Goal: Task Accomplishment & Management: Use online tool/utility

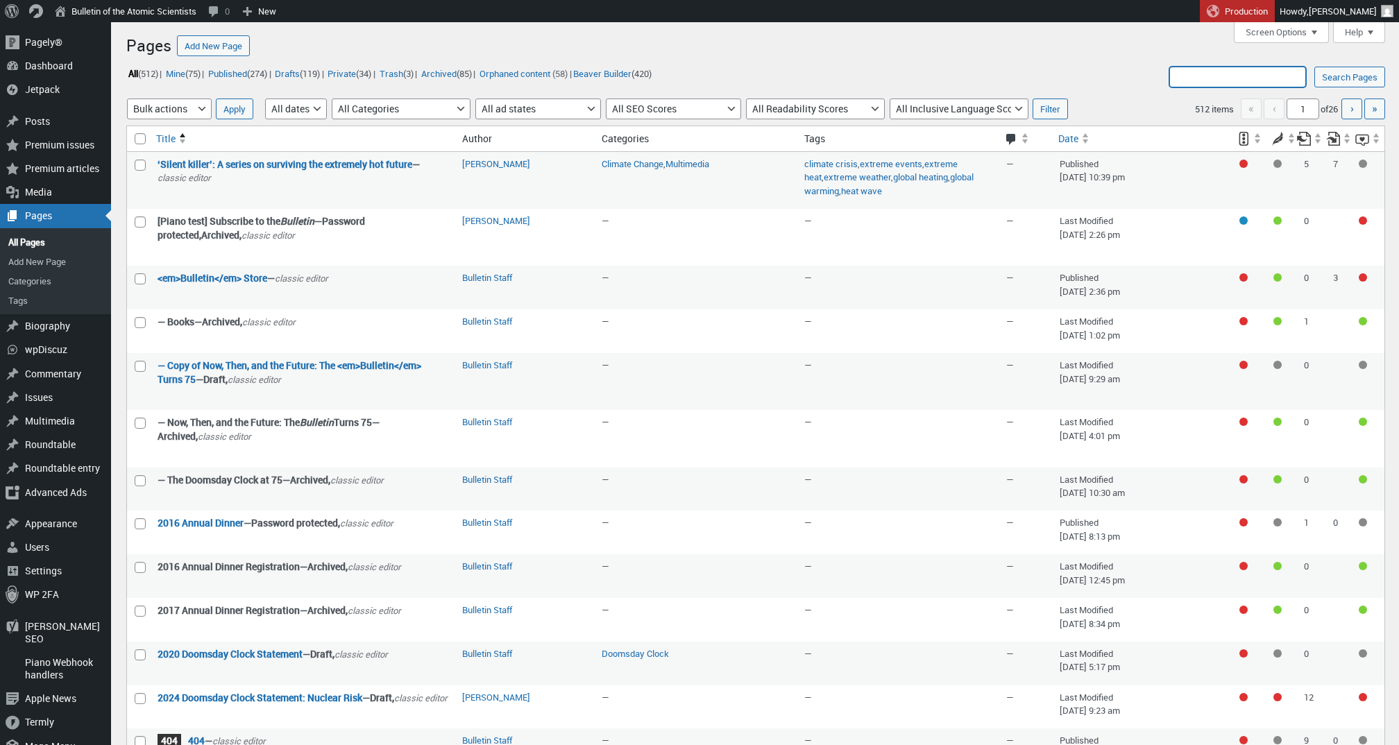
click at [1248, 69] on input "Search Pages:" at bounding box center [1237, 77] width 137 height 21
type input "Email courses"
click at [1347, 77] on input "Search Pages" at bounding box center [1349, 77] width 71 height 21
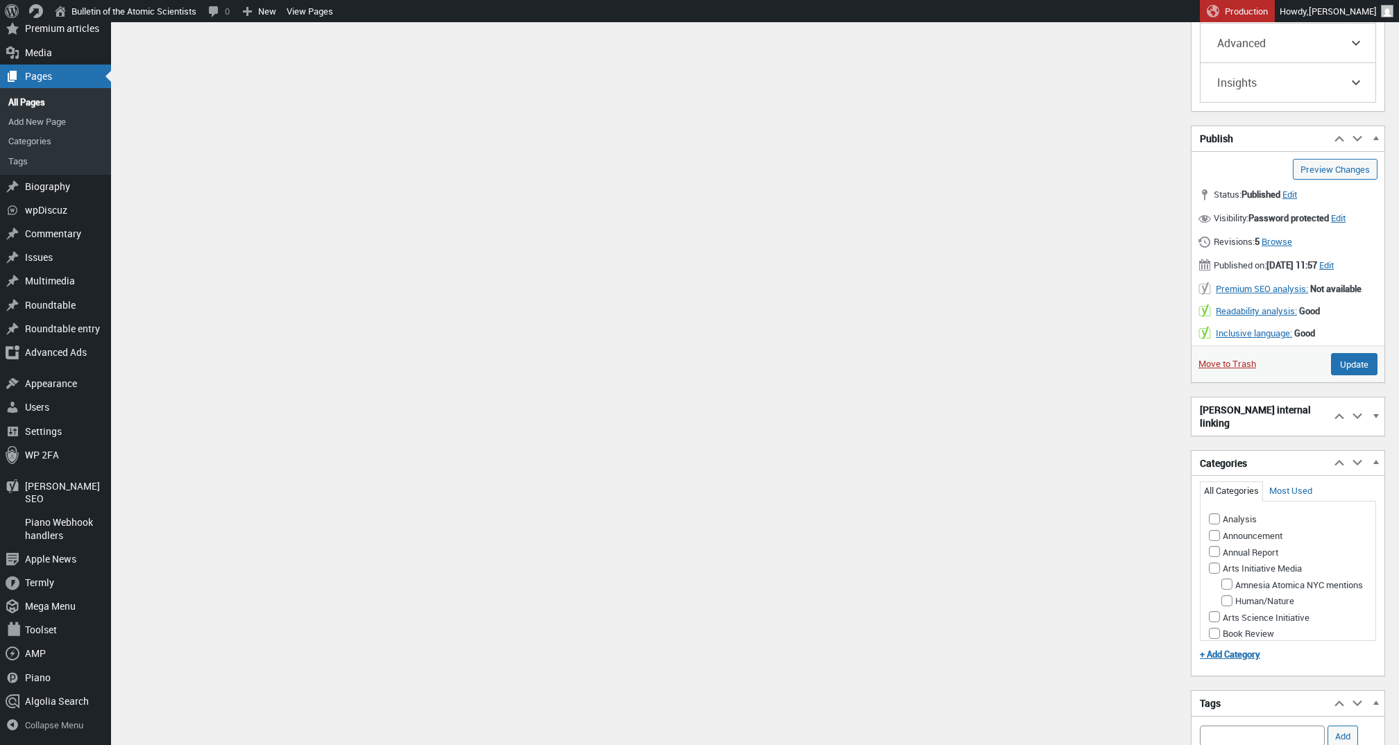
scroll to position [1341, 0]
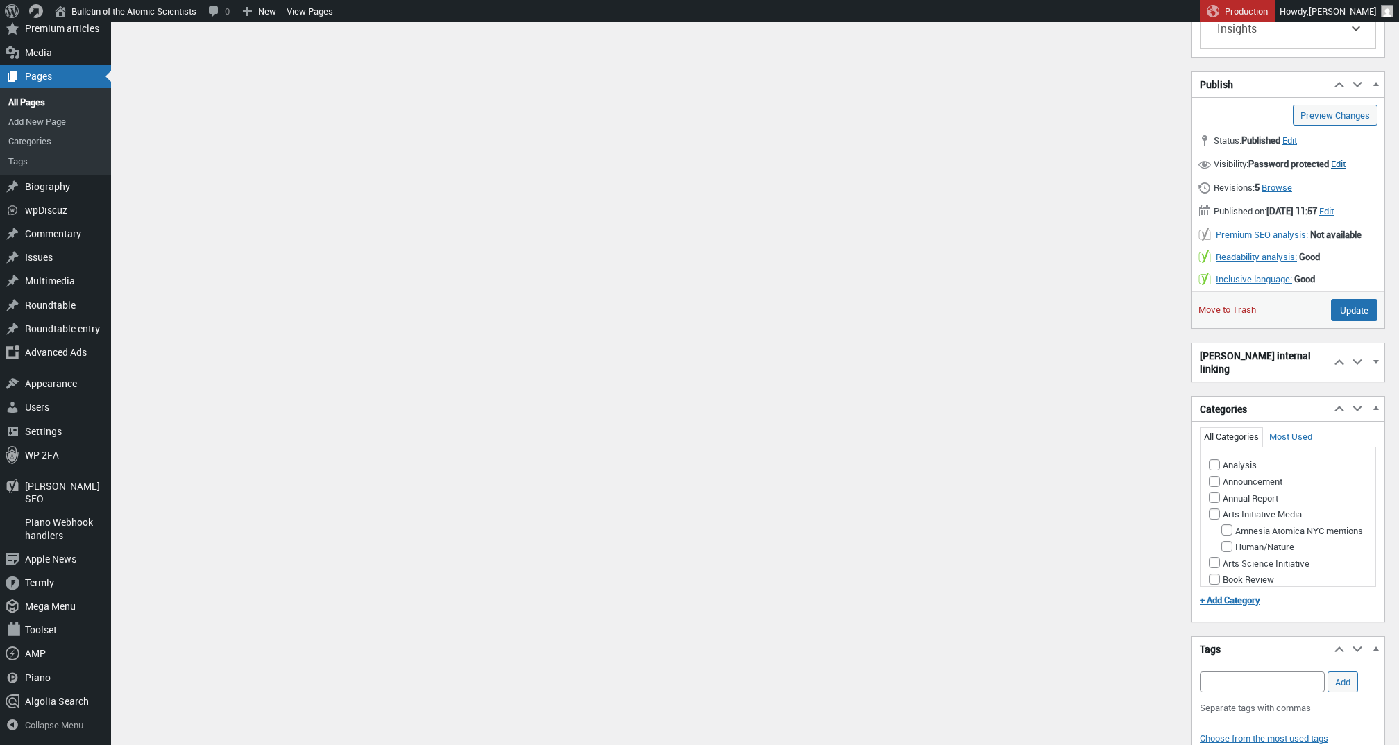
click at [1346, 170] on span "Edit" at bounding box center [1338, 164] width 15 height 12
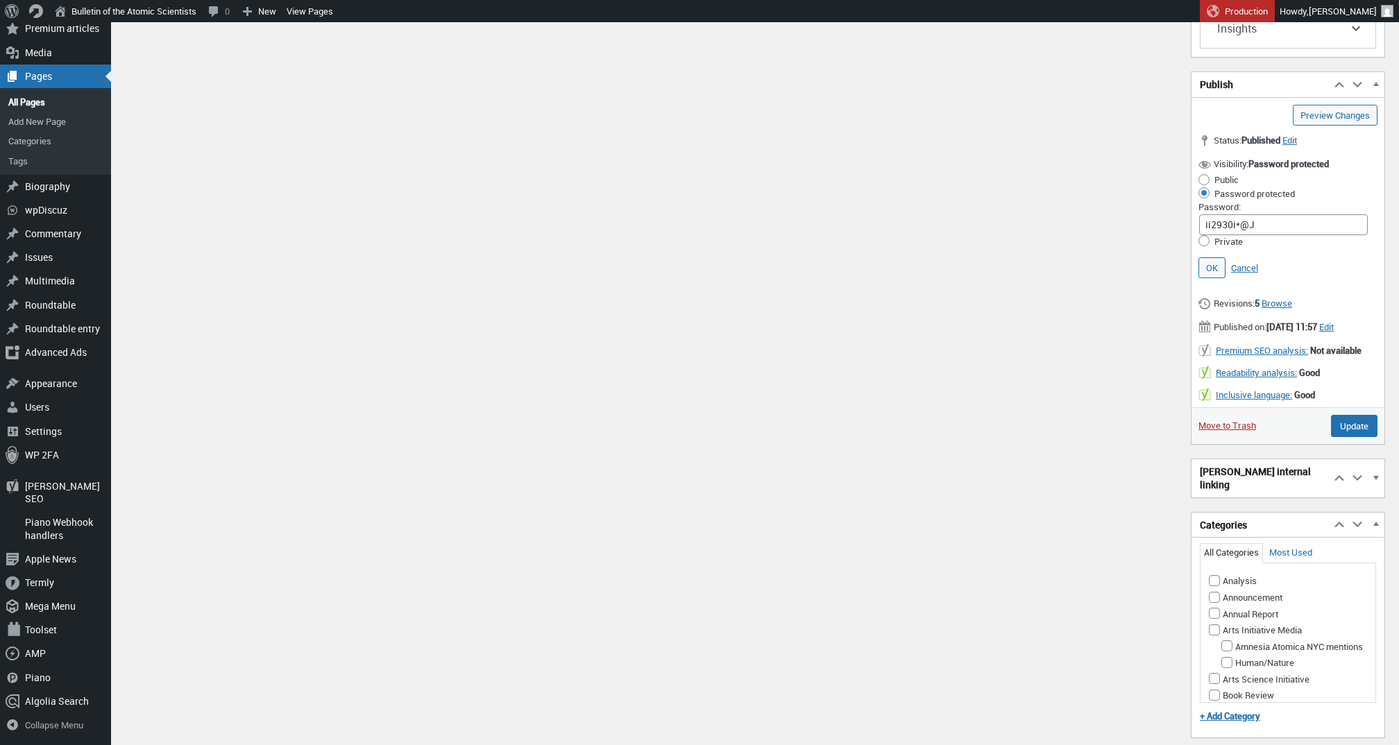
click at [1208, 185] on input "Public" at bounding box center [1204, 179] width 11 height 11
radio input "true"
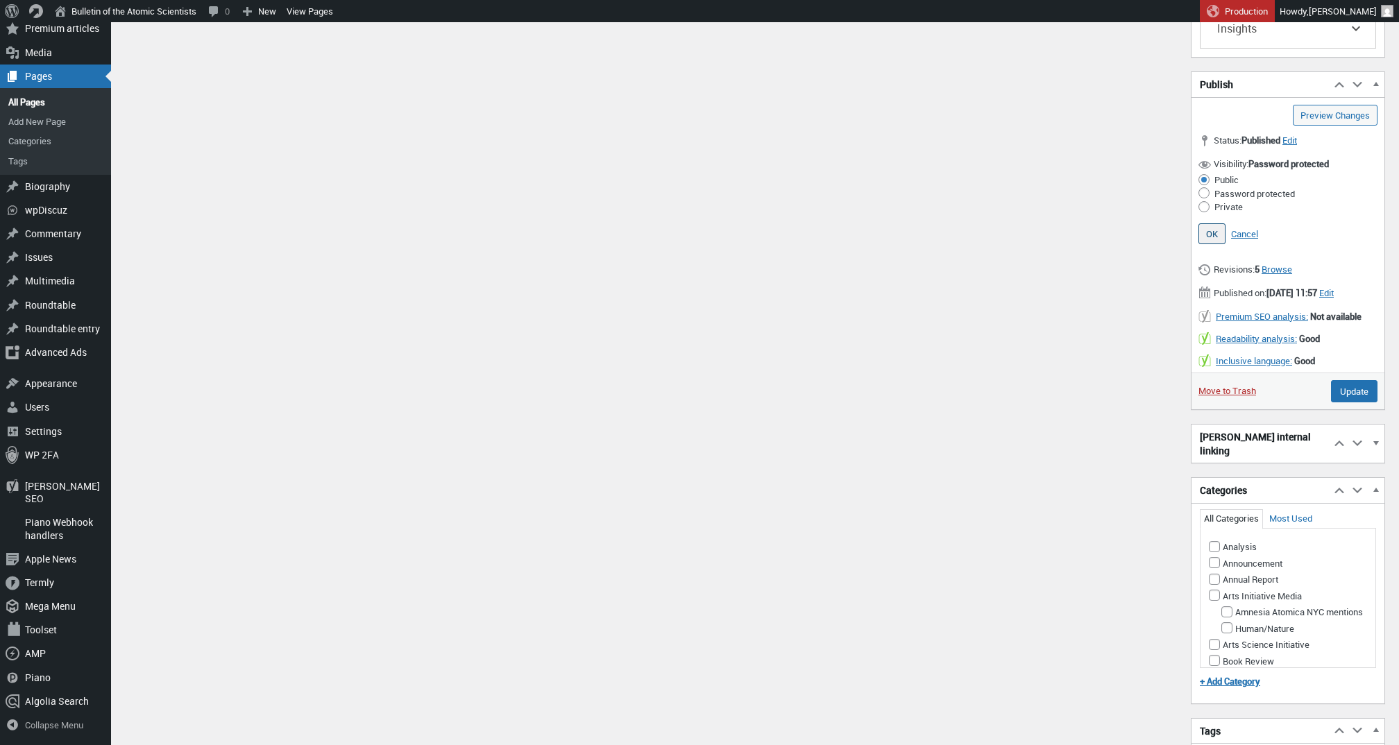
click at [1215, 234] on link "OK" at bounding box center [1212, 233] width 27 height 21
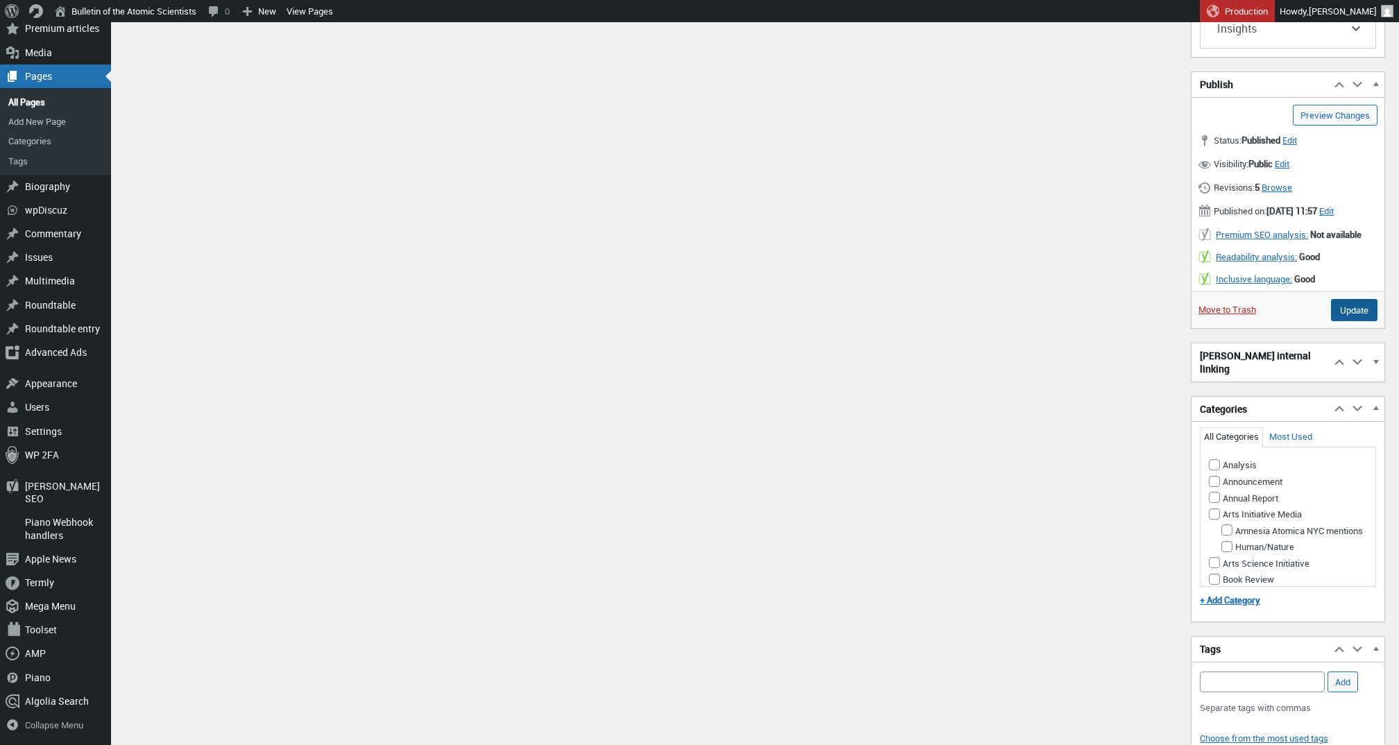
click at [1353, 321] on input "Update" at bounding box center [1354, 310] width 46 height 22
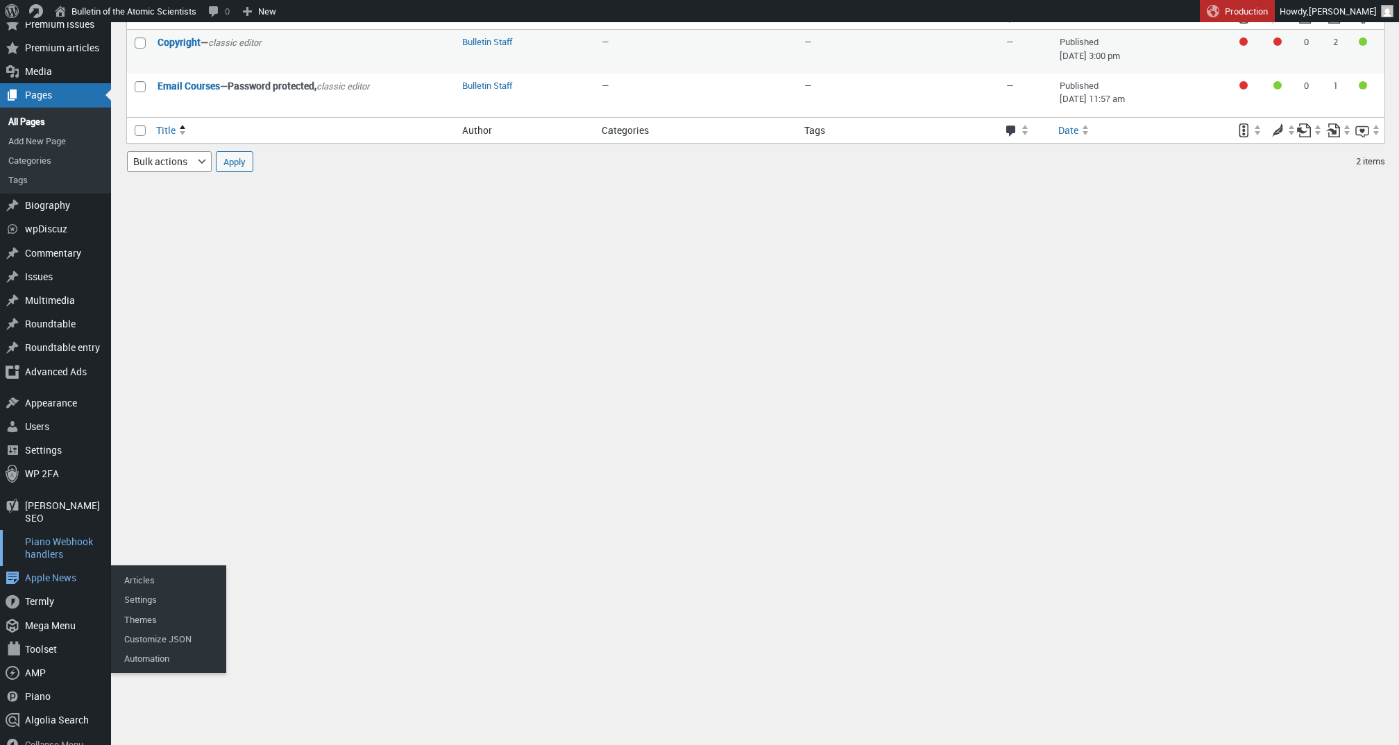
scroll to position [119, 0]
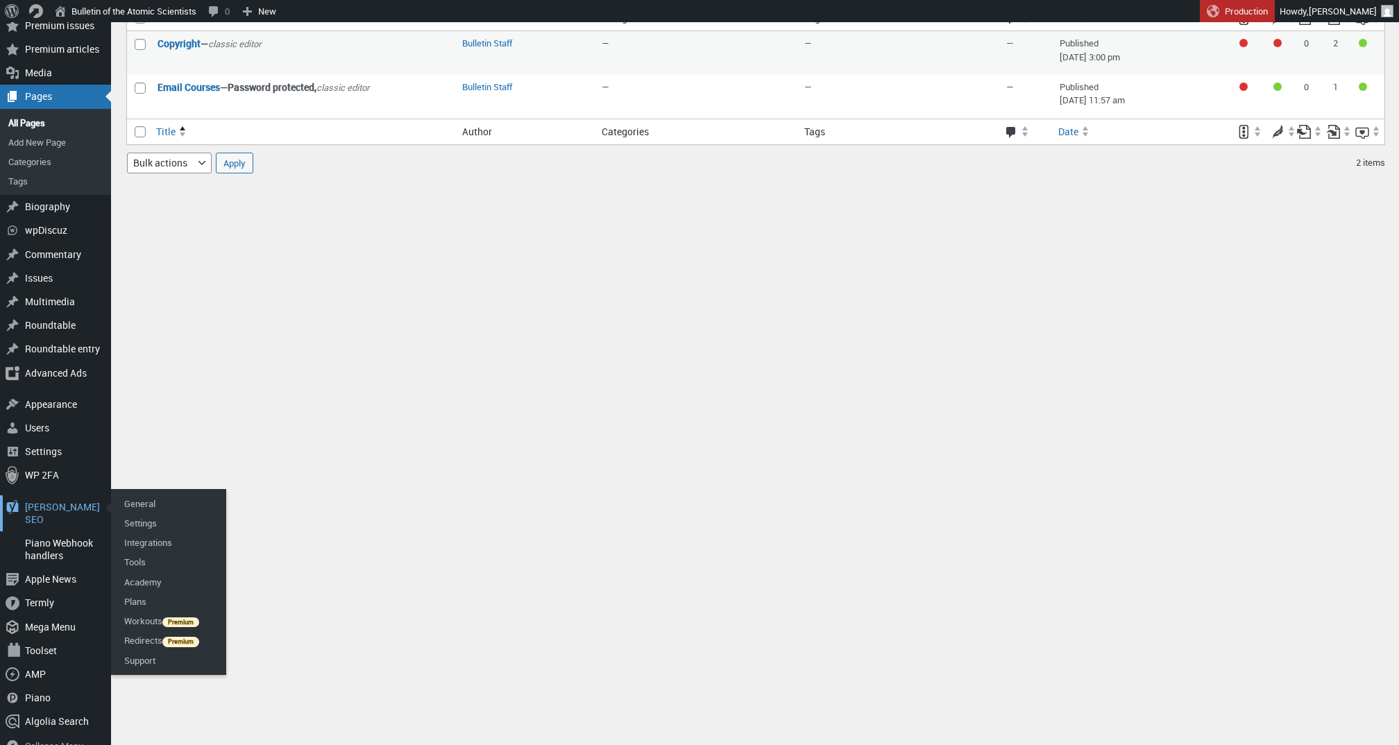
click at [43, 503] on div "[PERSON_NAME] SEO 0" at bounding box center [55, 514] width 111 height 36
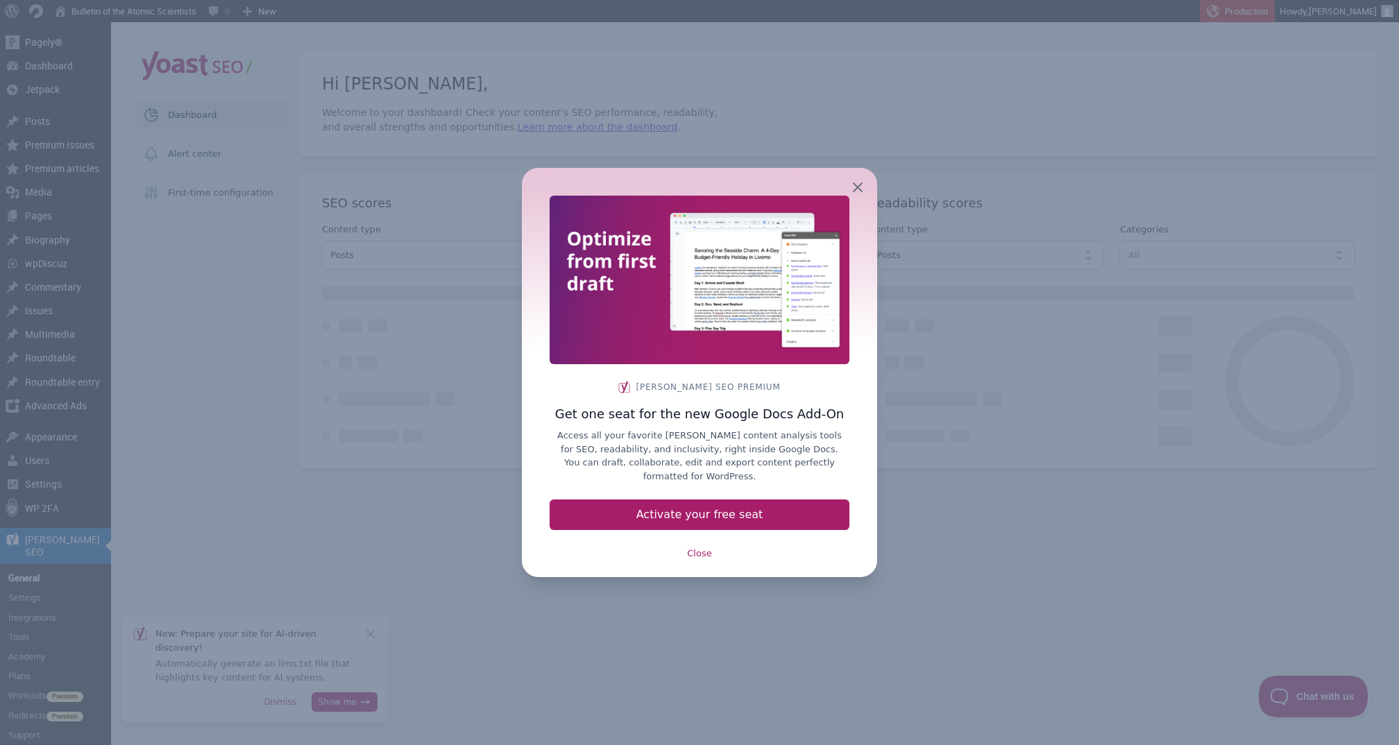
click at [858, 186] on icon "button" at bounding box center [857, 187] width 17 height 17
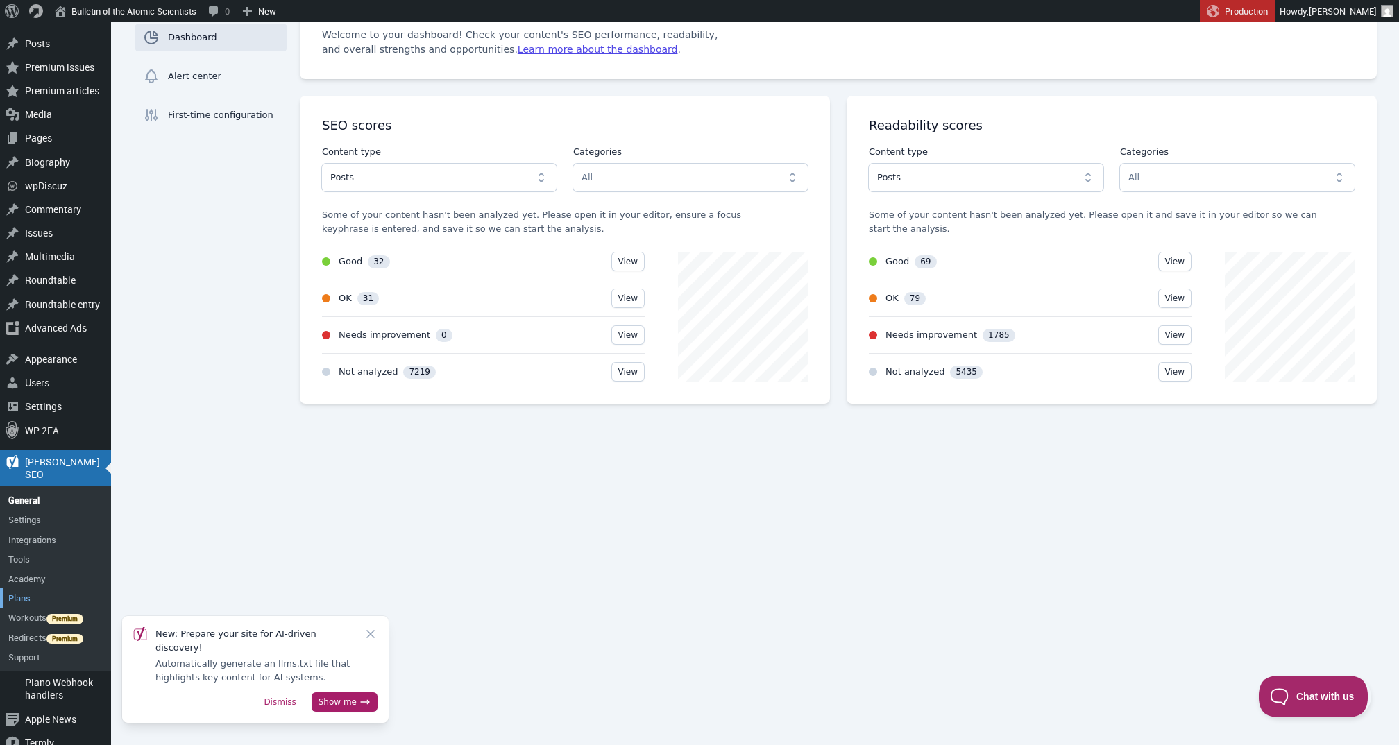
scroll to position [94, 0]
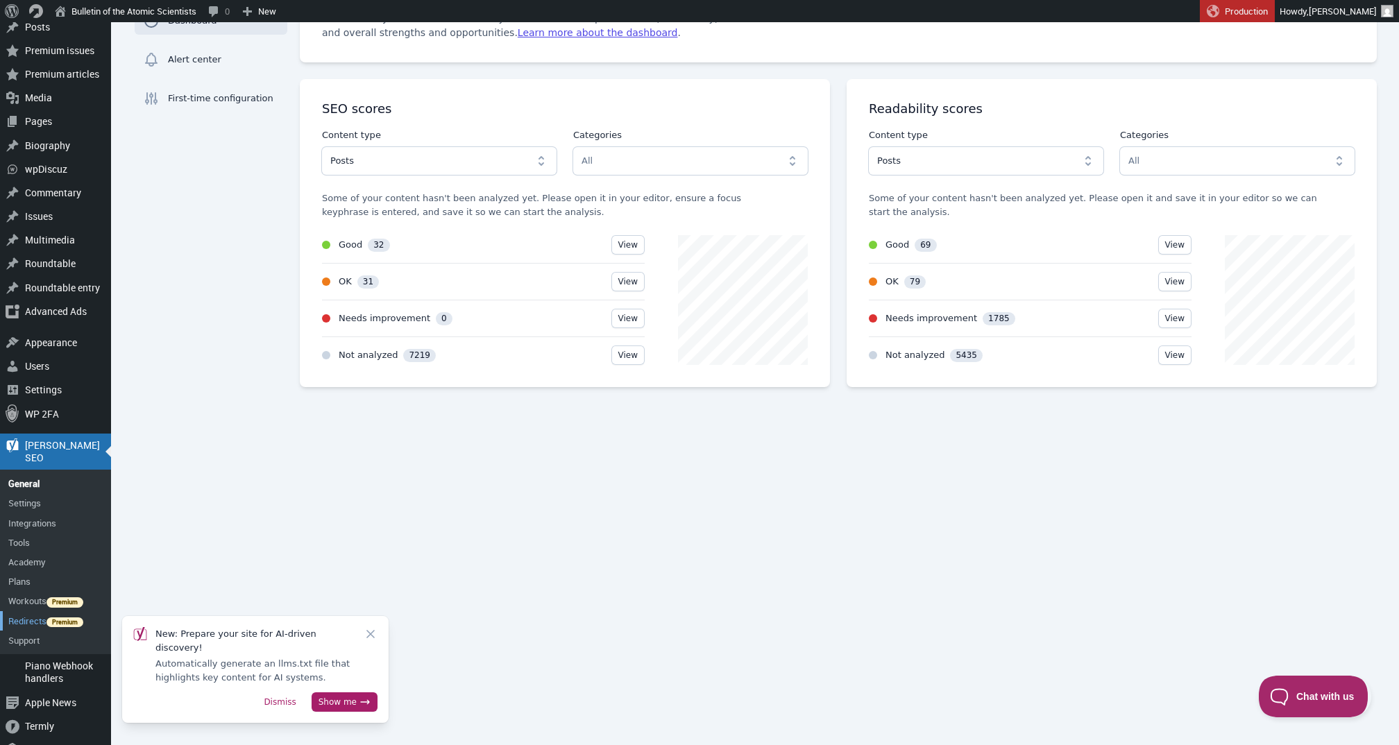
click at [29, 611] on link "Redirects" at bounding box center [55, 620] width 111 height 19
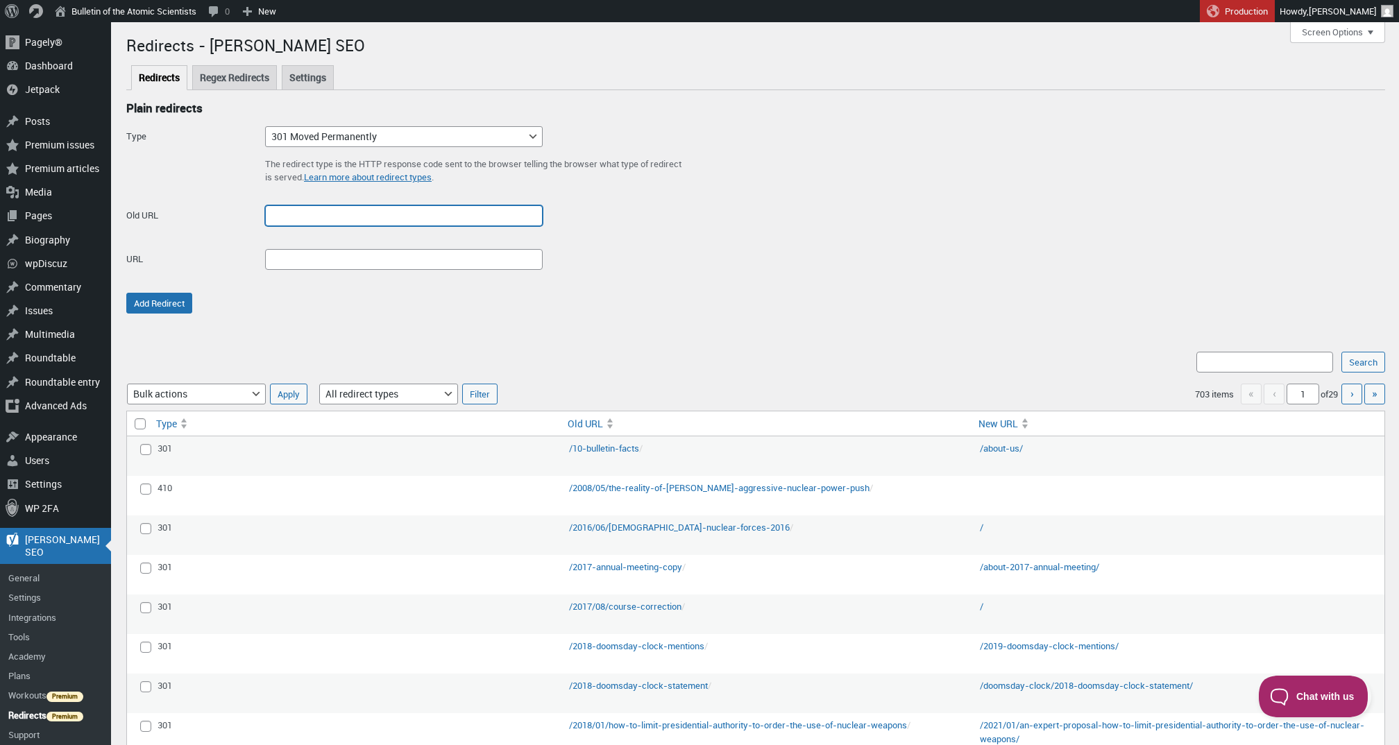
click at [312, 214] on input "Old URL" at bounding box center [404, 215] width 278 height 21
paste input "https://thebulletin.org/email-courses/"
drag, startPoint x: 459, startPoint y: 217, endPoint x: 379, endPoint y: 217, distance: 80.5
click at [379, 217] on input "https://thebulletin.org/email-courses/" at bounding box center [404, 215] width 278 height 21
type input "[URL][DOMAIN_NAME]"
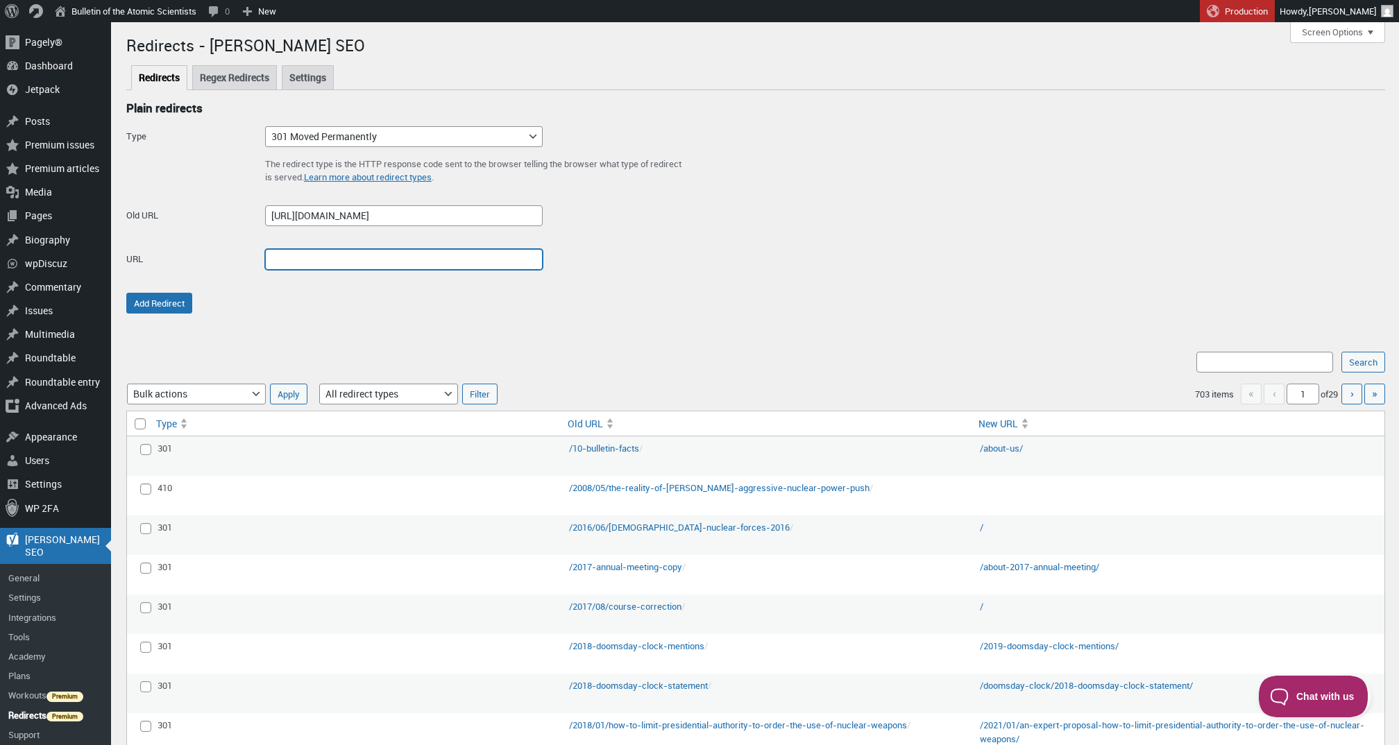
click at [345, 268] on input "URL" at bounding box center [404, 259] width 278 height 21
paste input "https://thebulletin.org/email-courses/"
type input "https://thebulletin.org/email-courses/"
click at [348, 309] on div "Type 301 Moved Permanently 302 Found 307 Temporary Redirect 410 Content Deleted…" at bounding box center [755, 219] width 1259 height 187
click at [174, 301] on button "Add Redirect" at bounding box center [159, 303] width 66 height 21
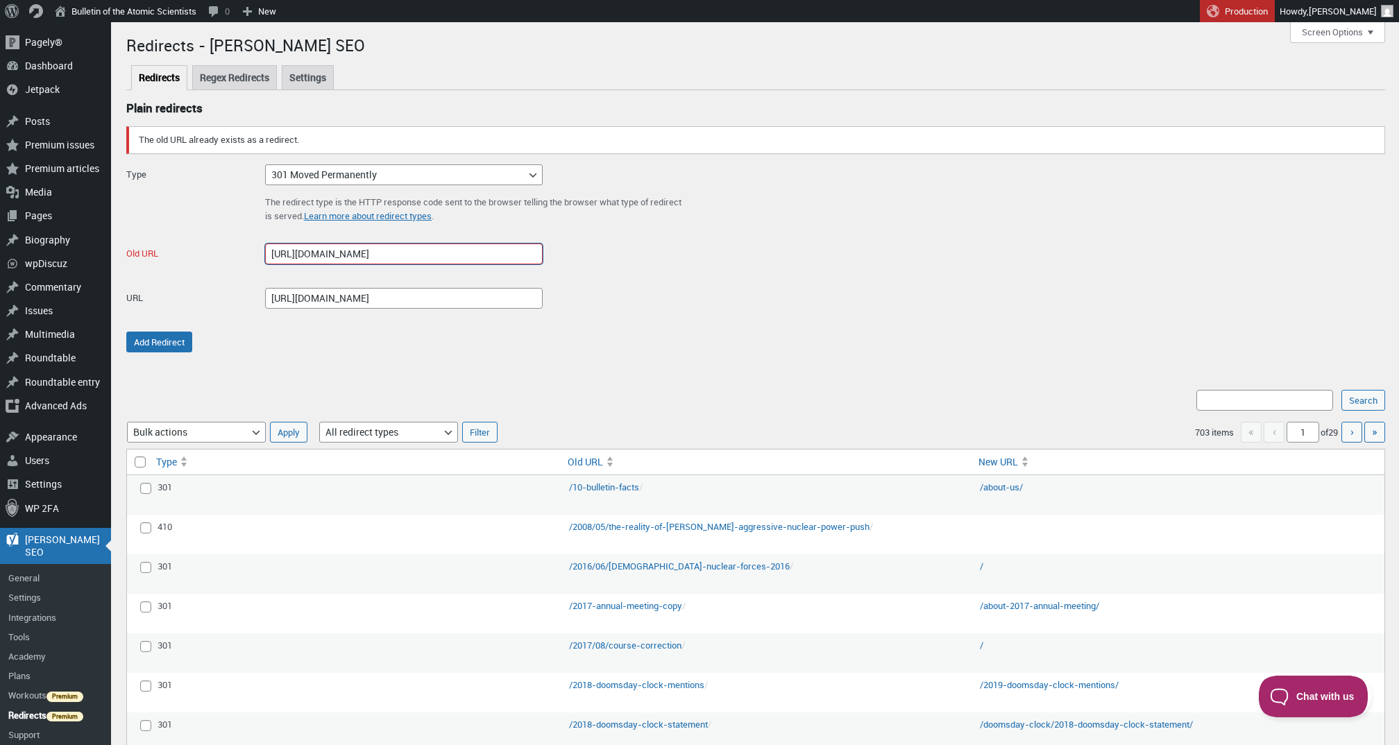
click at [479, 258] on input "[URL][DOMAIN_NAME]" at bounding box center [404, 254] width 278 height 21
click at [1260, 398] on input "Search:" at bounding box center [1264, 400] width 137 height 21
click at [487, 244] on input "[URL][DOMAIN_NAME]" at bounding box center [404, 254] width 278 height 21
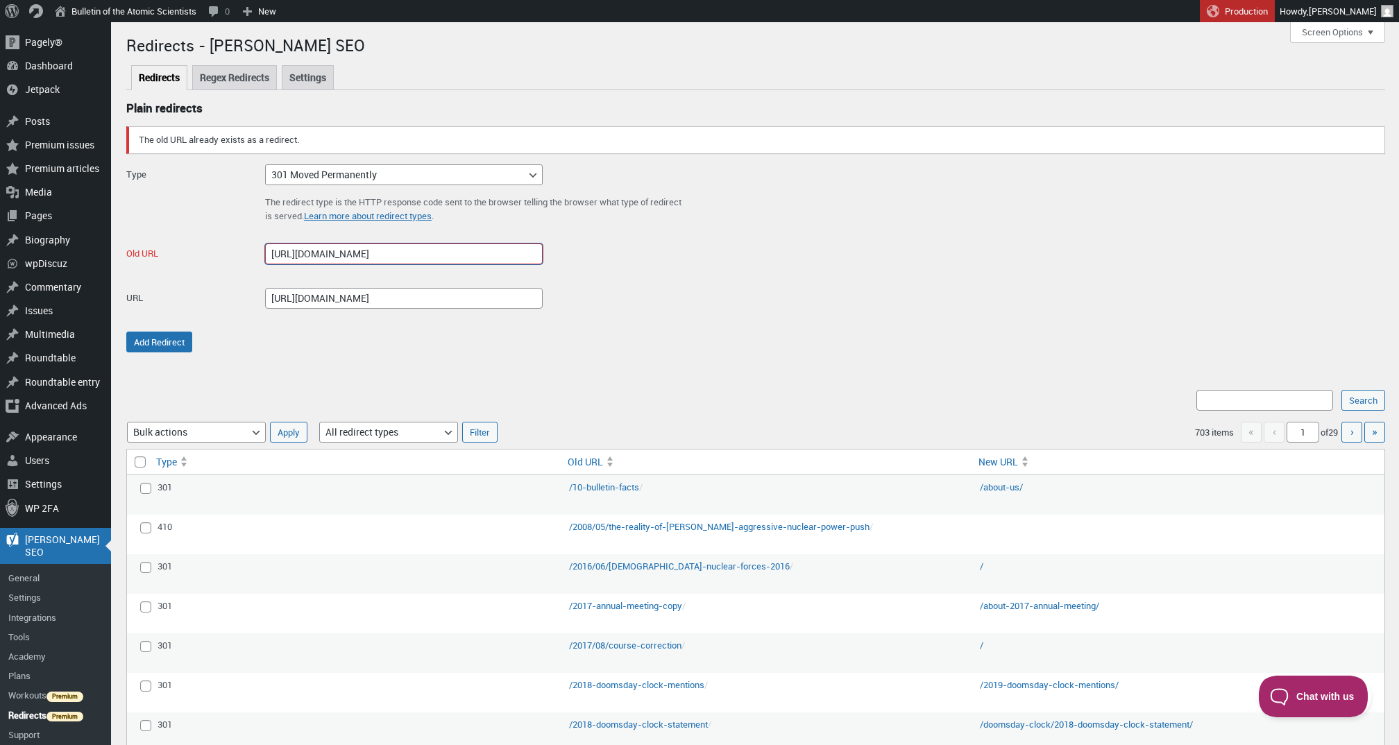
click at [487, 244] on input "[URL][DOMAIN_NAME]" at bounding box center [404, 254] width 278 height 21
click at [1226, 393] on input "Search:" at bounding box center [1264, 400] width 137 height 21
paste input "[URL][DOMAIN_NAME]"
type input "[URL][DOMAIN_NAME]"
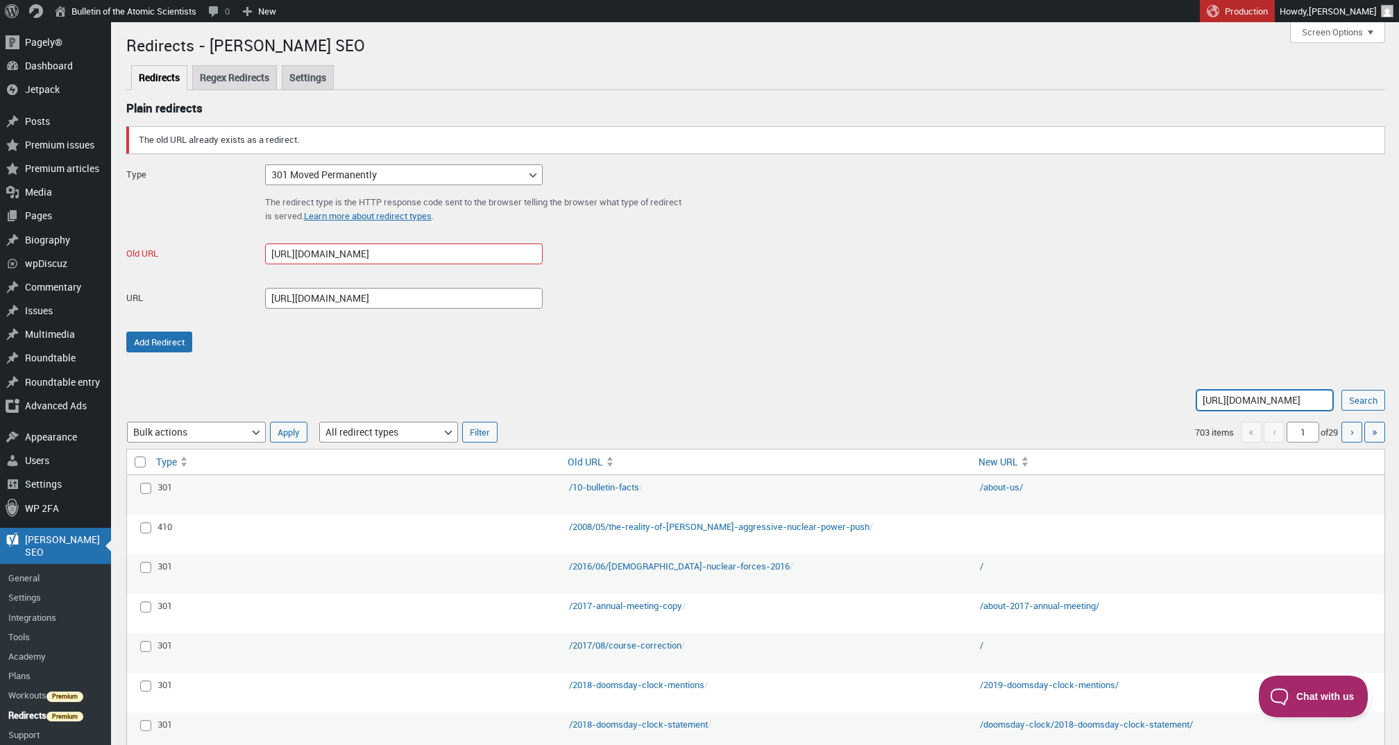
click at [1362, 399] on input "Search" at bounding box center [1364, 400] width 44 height 21
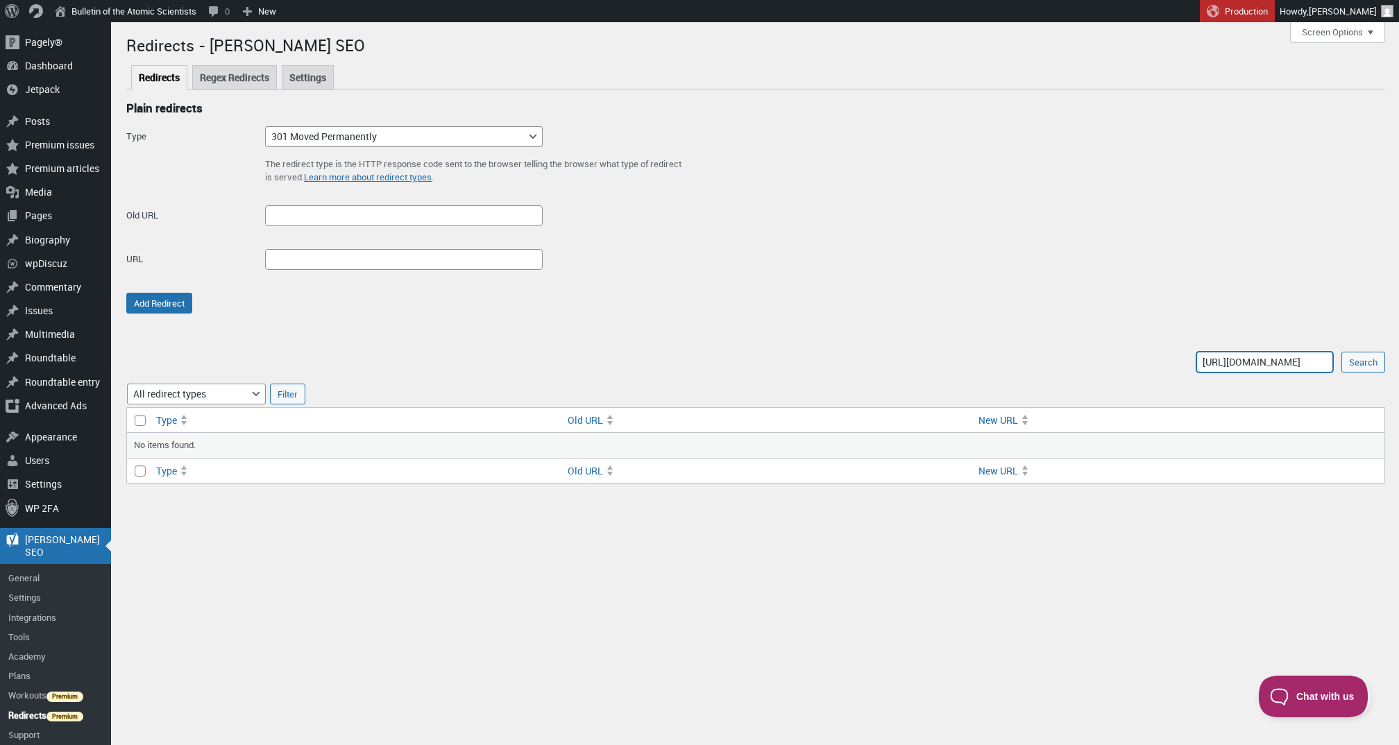
click at [1273, 354] on input "[URL][DOMAIN_NAME]" at bounding box center [1264, 362] width 137 height 21
click at [1297, 357] on input "[URL][DOMAIN_NAME]" at bounding box center [1264, 362] width 137 height 21
drag, startPoint x: 1303, startPoint y: 358, endPoint x: 1109, endPoint y: 351, distance: 193.8
click at [1109, 351] on form "Search: [URL][DOMAIN_NAME] Search Filter by redirect type All redirect types 30…" at bounding box center [755, 428] width 1259 height 169
type input "topic-deep-dives/"
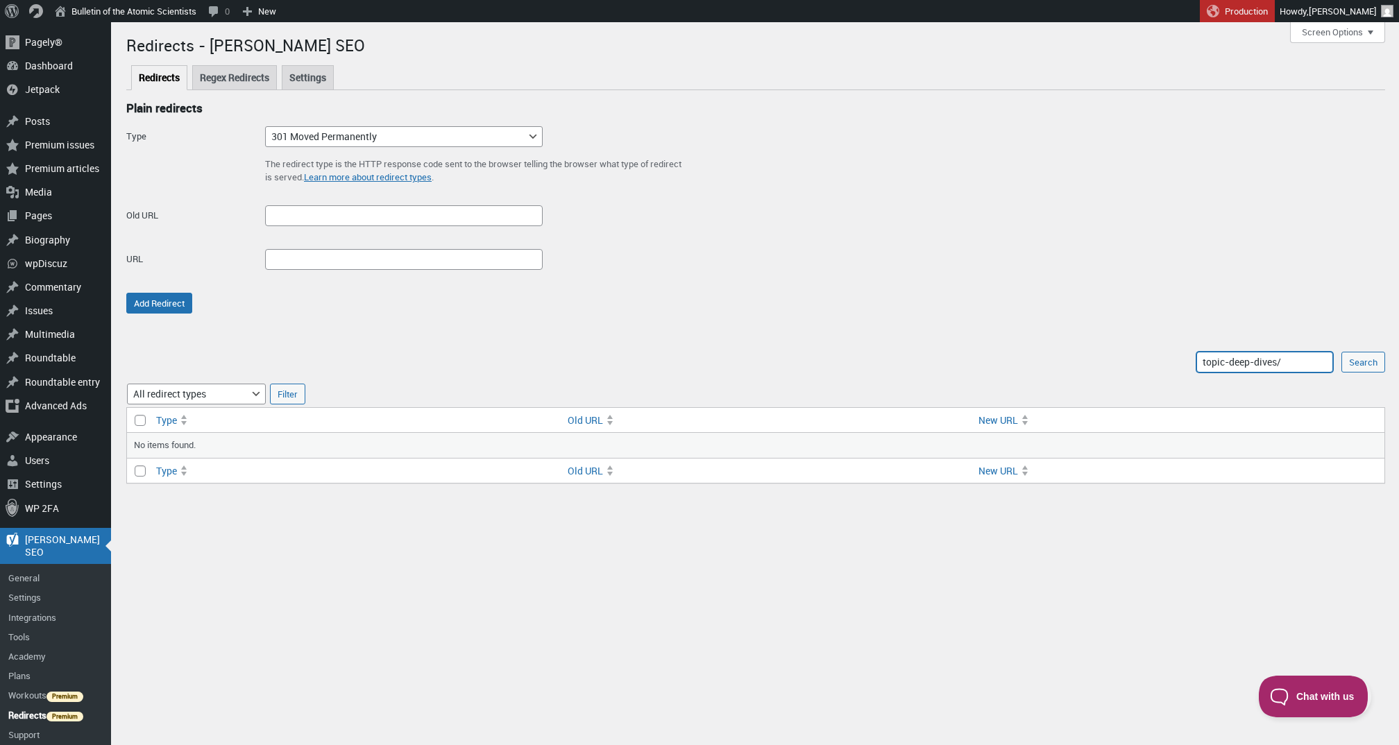
click at [1362, 361] on input "Search" at bounding box center [1364, 362] width 44 height 21
click at [1370, 368] on input "Search" at bounding box center [1364, 362] width 44 height 21
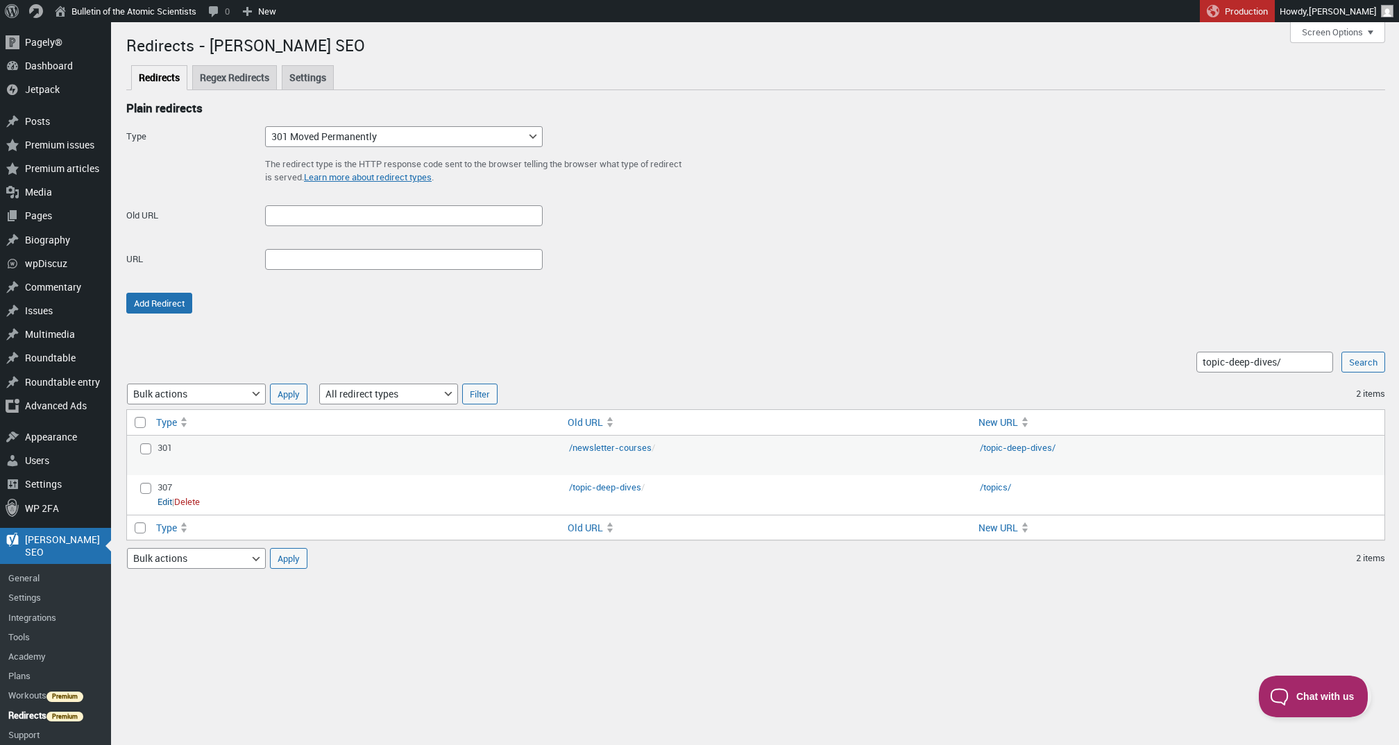
click at [165, 498] on link "Edit" at bounding box center [165, 503] width 15 height 14
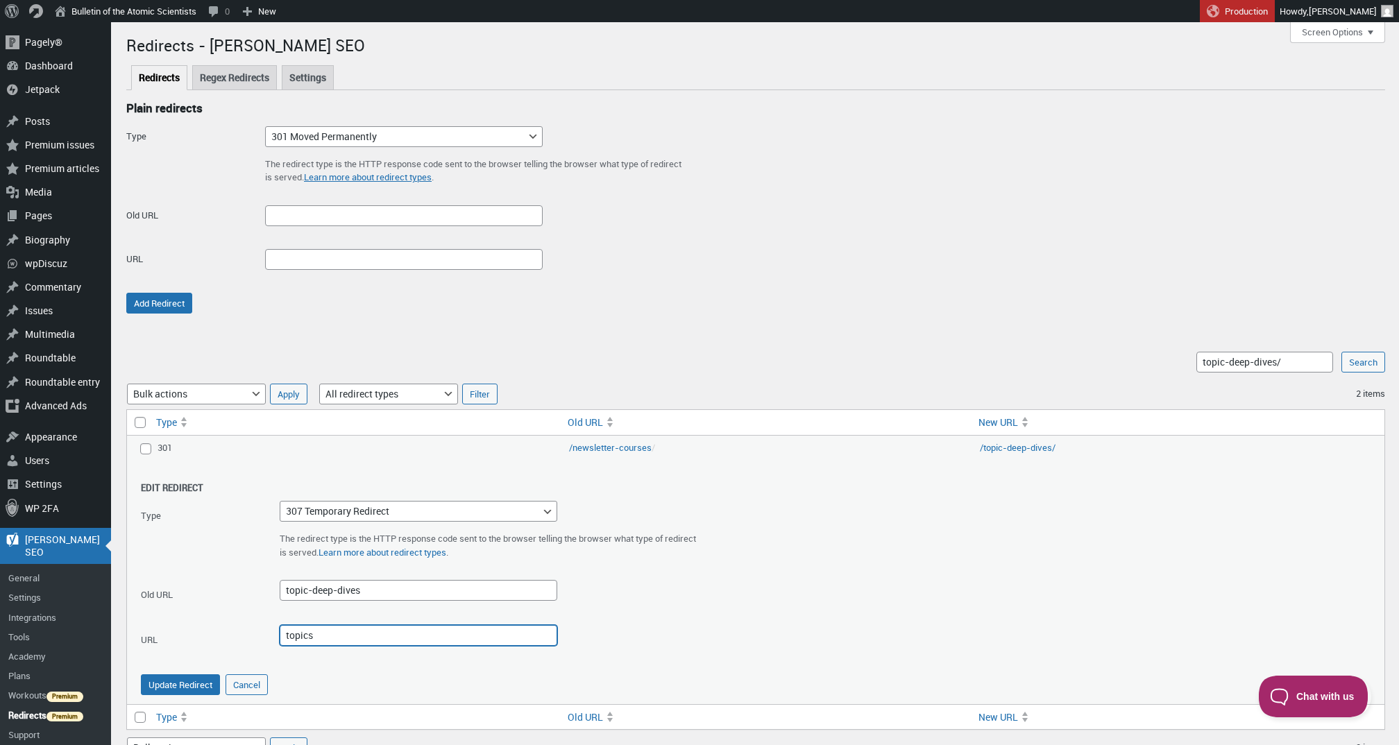
click at [369, 630] on input "topics" at bounding box center [419, 635] width 278 height 21
type input "email-courses"
click at [194, 677] on button "Update Redirect" at bounding box center [180, 685] width 79 height 21
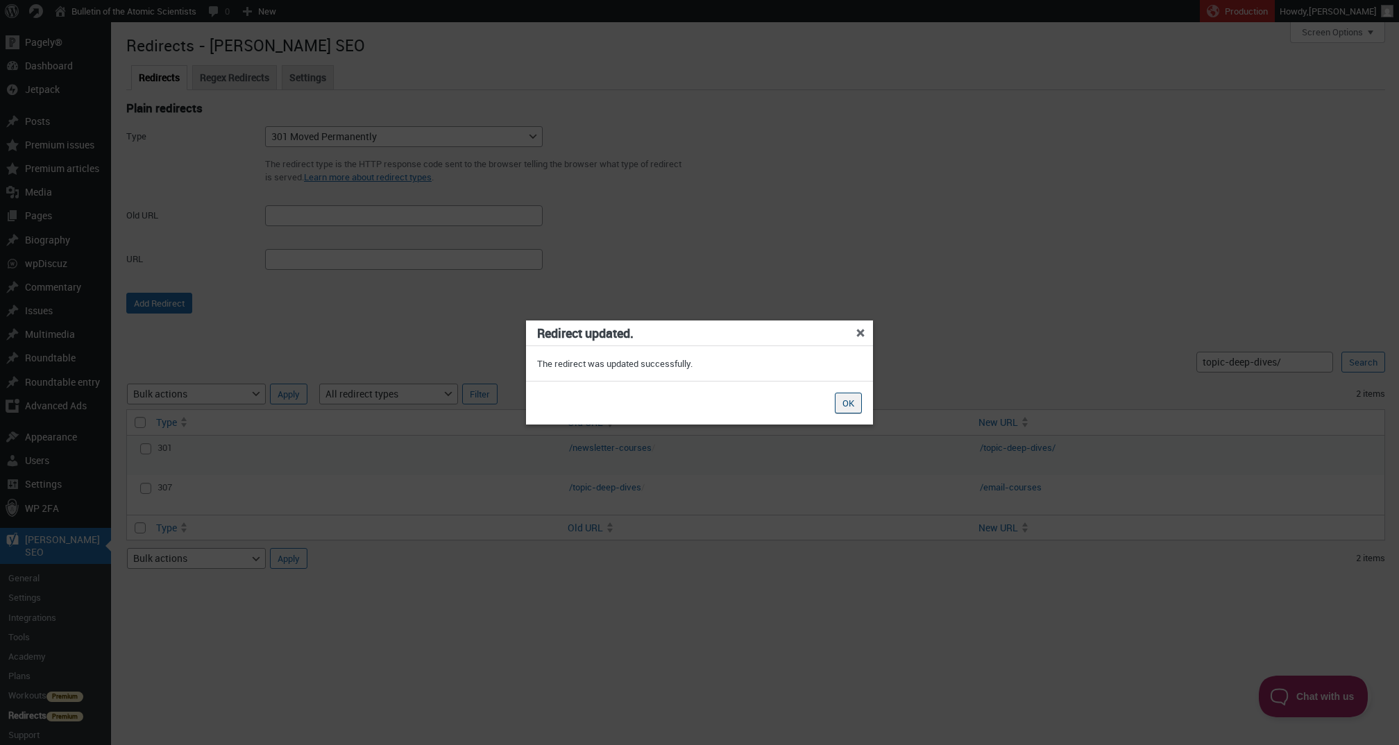
click at [843, 409] on button "OK" at bounding box center [848, 403] width 27 height 21
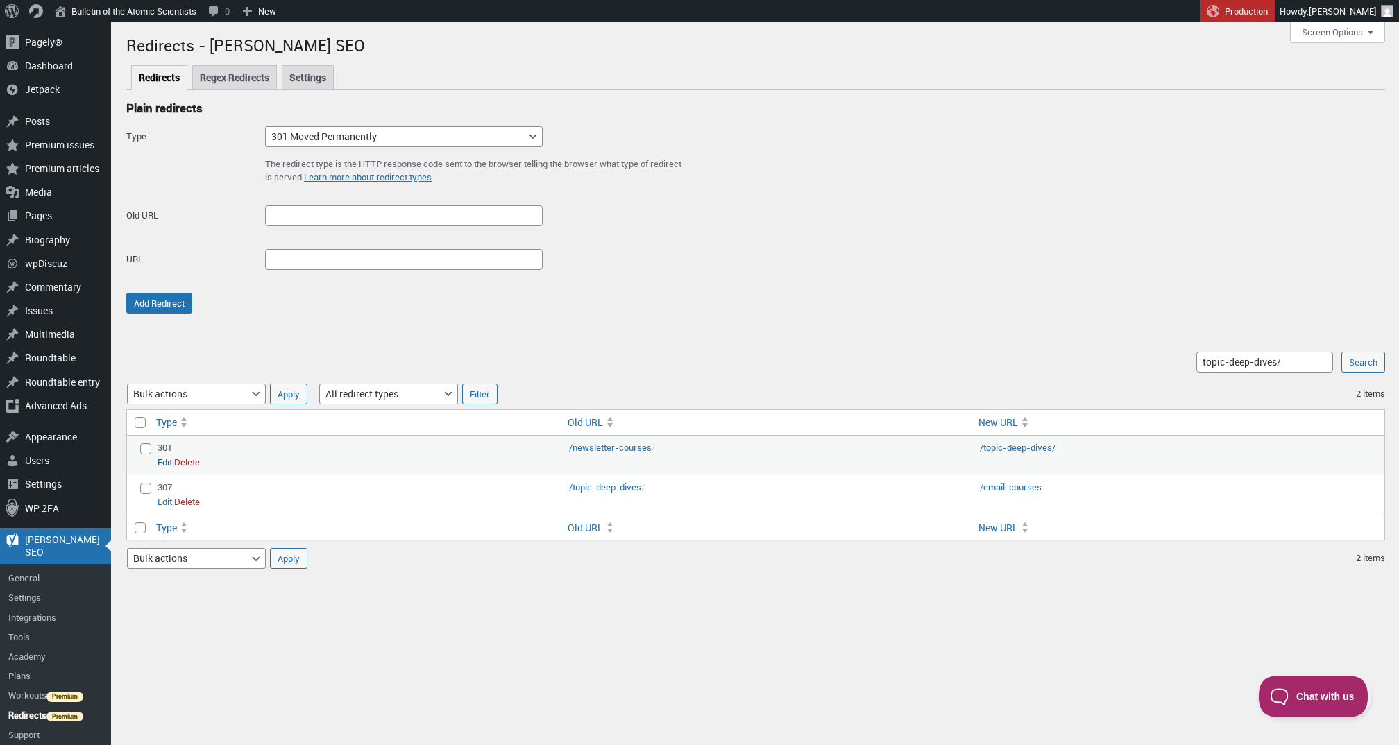
click at [168, 459] on link "Edit" at bounding box center [165, 463] width 15 height 14
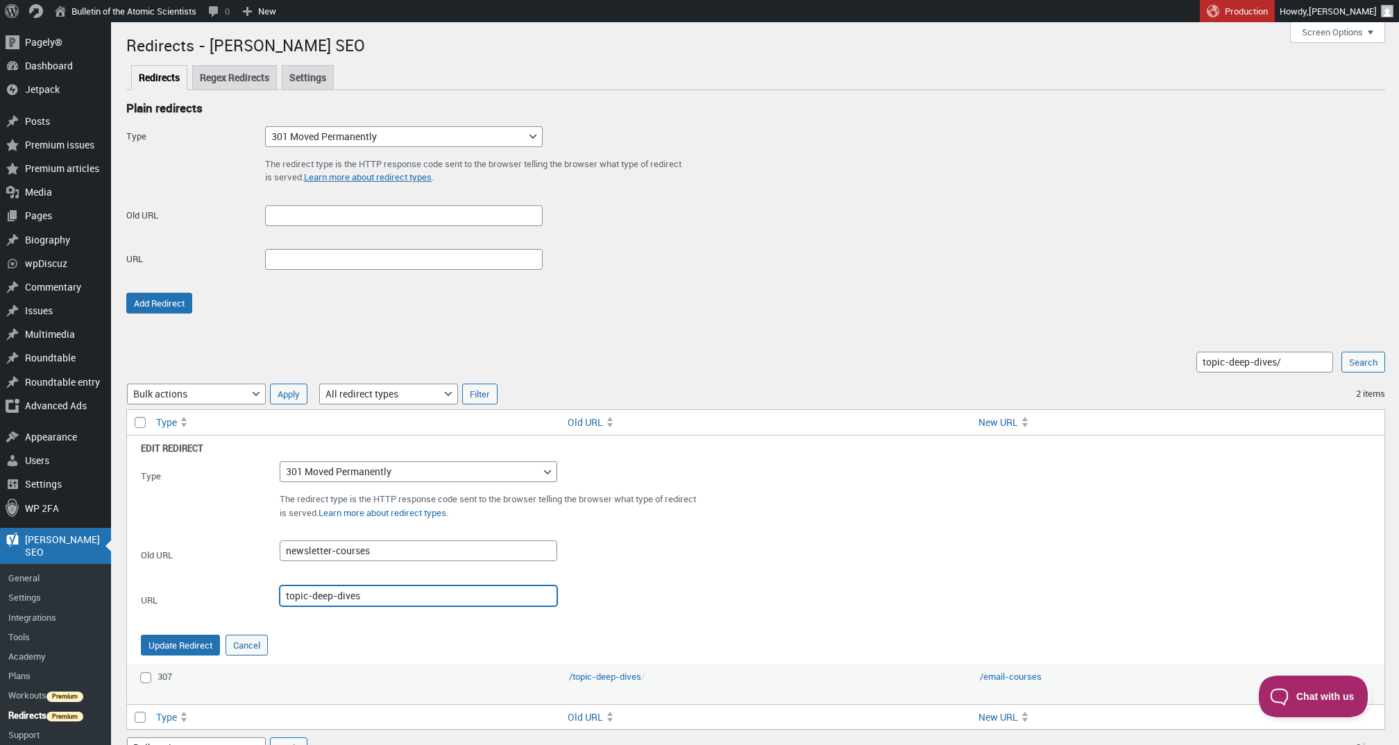
click at [364, 589] on input "topic-deep-dives" at bounding box center [419, 596] width 278 height 21
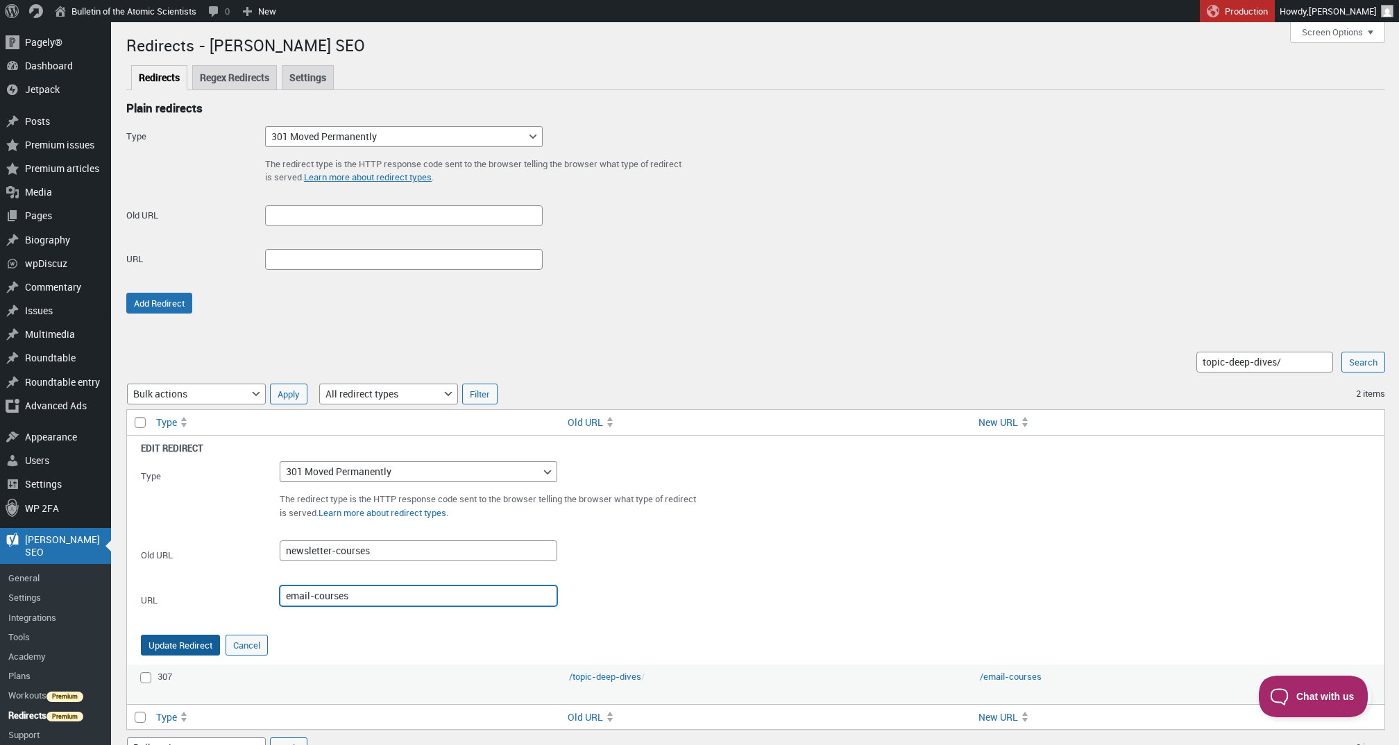
type input "email-courses"
click at [162, 635] on button "Update Redirect" at bounding box center [180, 645] width 79 height 21
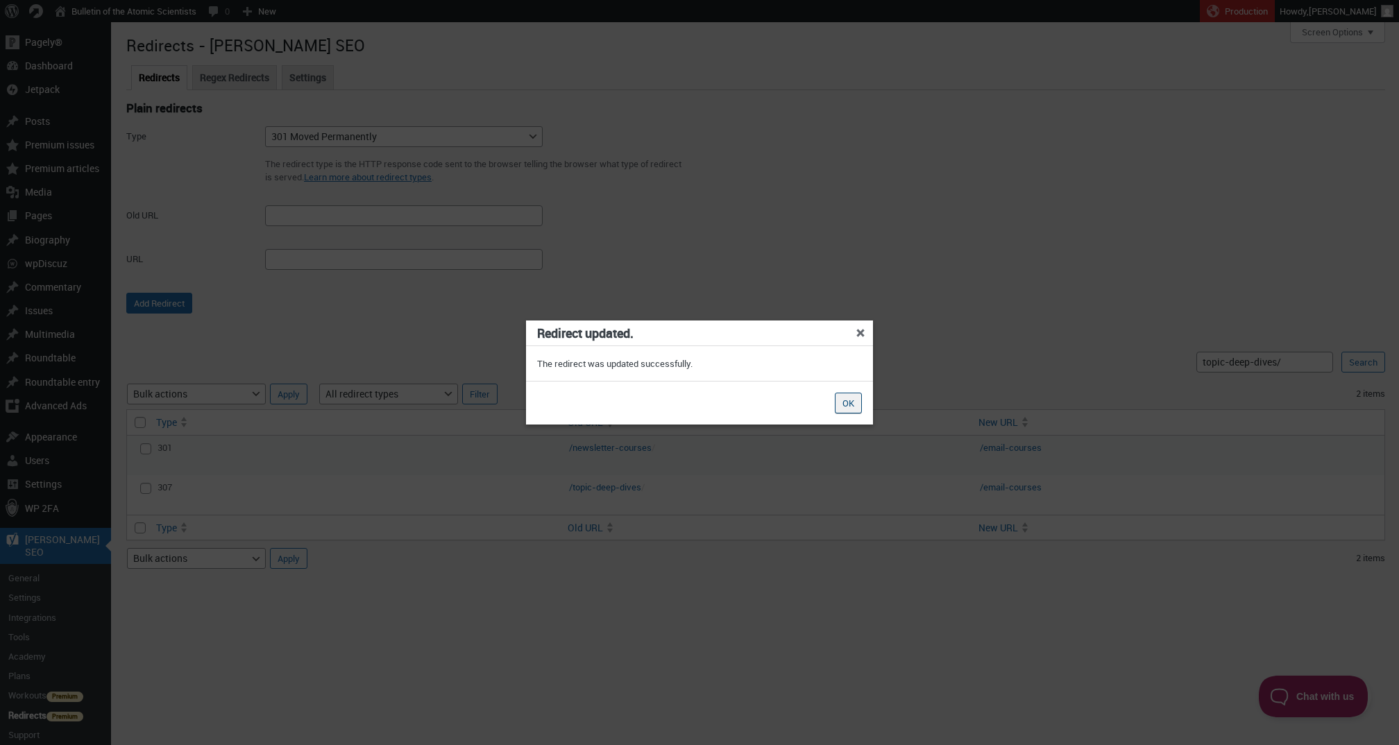
click at [845, 406] on button "OK" at bounding box center [848, 403] width 27 height 21
